Goal: Navigation & Orientation: Find specific page/section

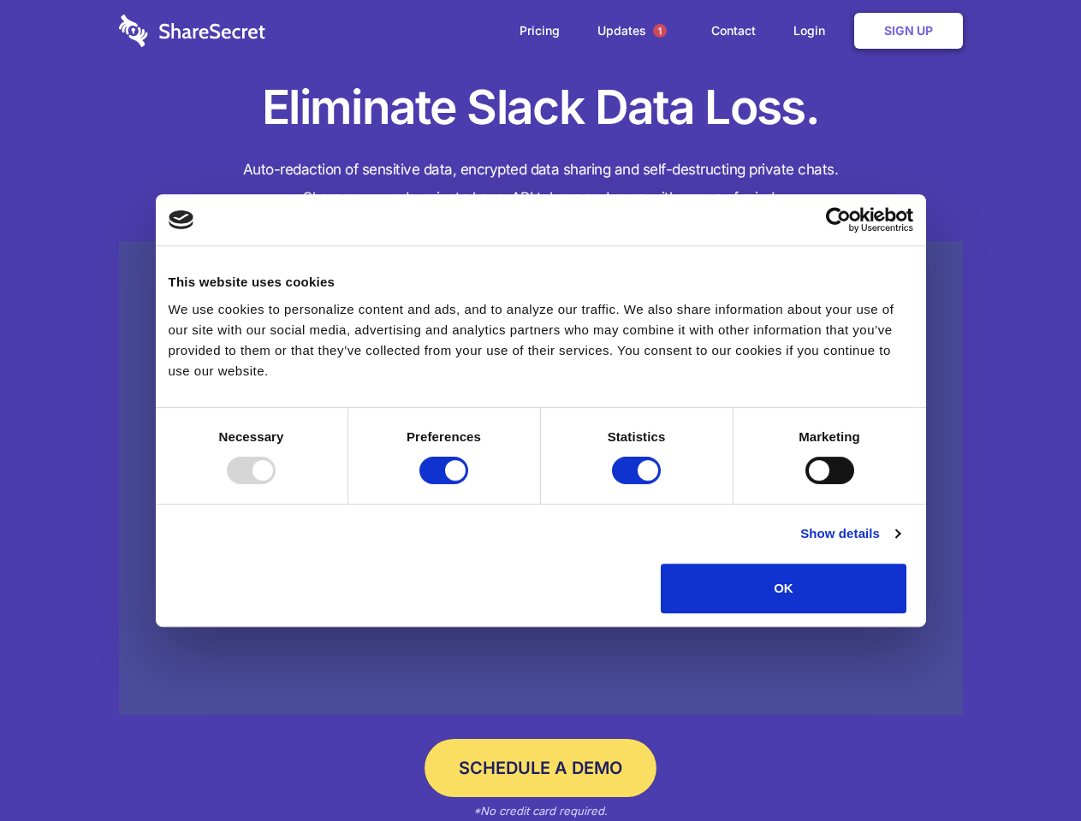
click at [276, 484] on div at bounding box center [251, 470] width 49 height 27
click at [468, 484] on input "Preferences" at bounding box center [443, 470] width 49 height 27
checkbox input "false"
click at [638, 484] on input "Statistics" at bounding box center [636, 470] width 49 height 27
checkbox input "false"
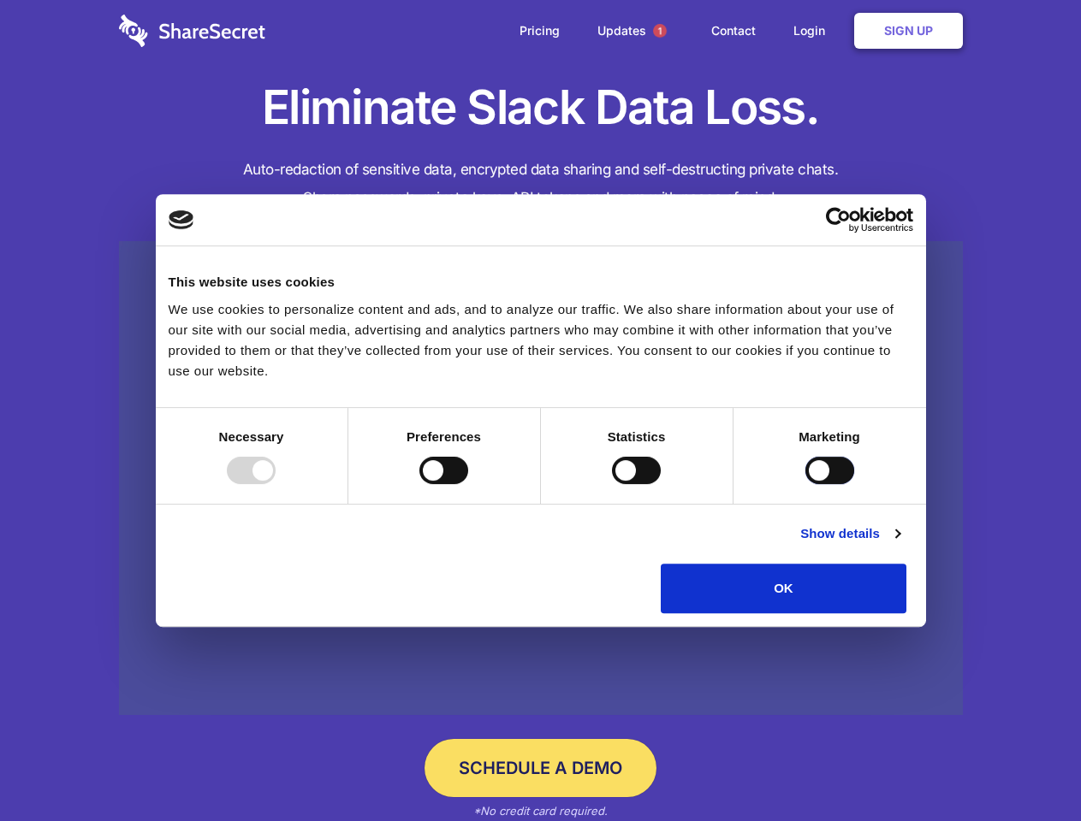
click at [805, 484] on input "Marketing" at bounding box center [829, 470] width 49 height 27
checkbox input "true"
click at [899, 544] on link "Show details" at bounding box center [849, 534] width 99 height 21
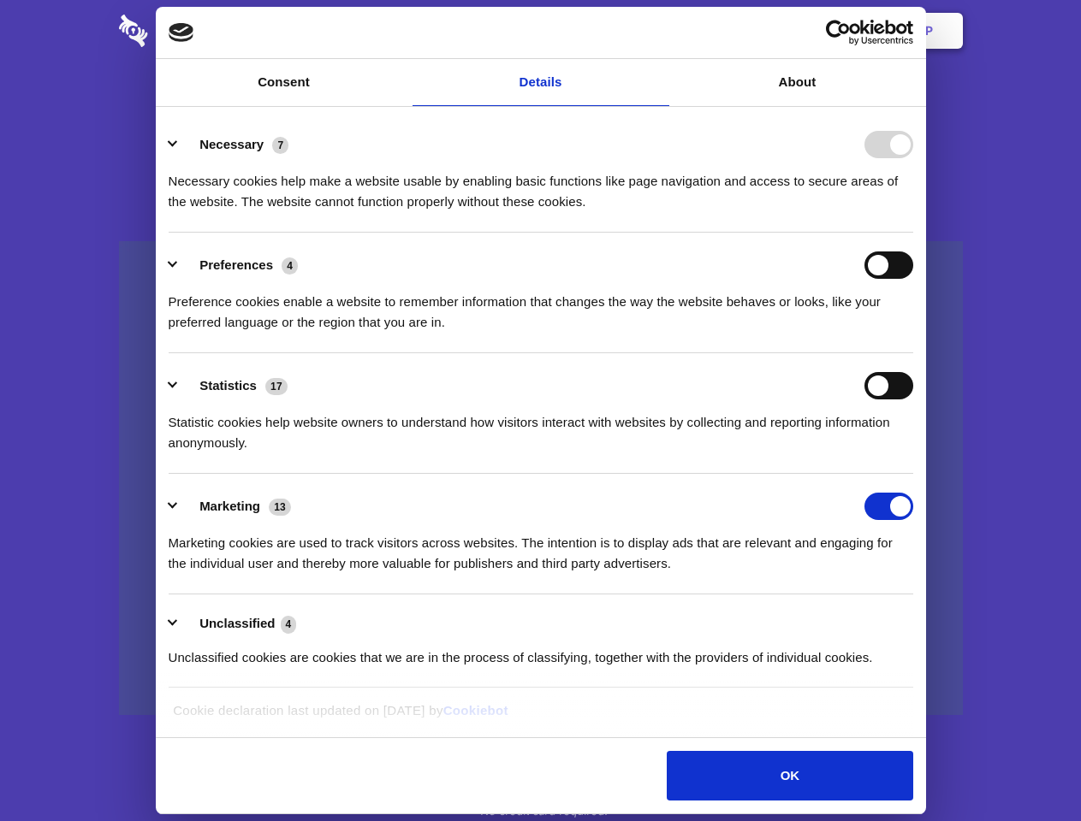
click at [913, 233] on li "Necessary 7 Necessary cookies help make a website usable by enabling basic func…" at bounding box center [541, 172] width 744 height 121
click at [659, 31] on span "1" at bounding box center [660, 31] width 14 height 14
